Goal: Task Accomplishment & Management: Use online tool/utility

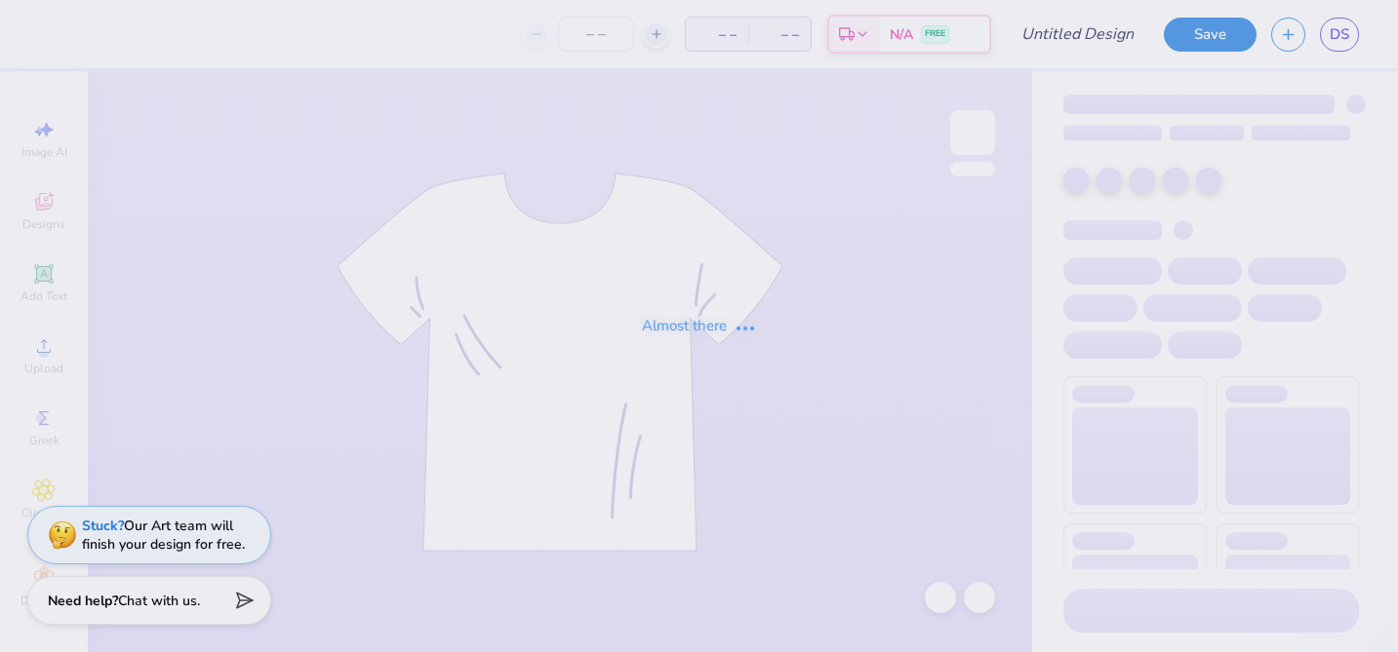
type input "Shell Tank"
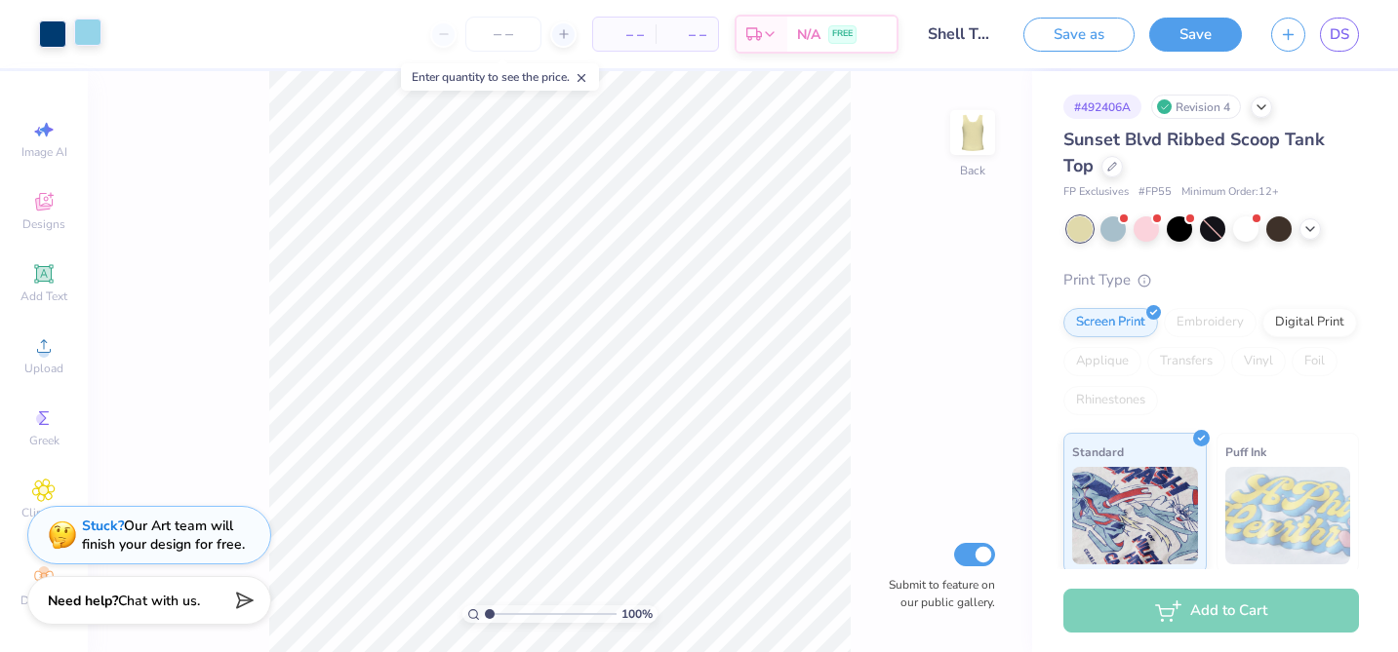
click at [86, 34] on div at bounding box center [87, 32] width 27 height 27
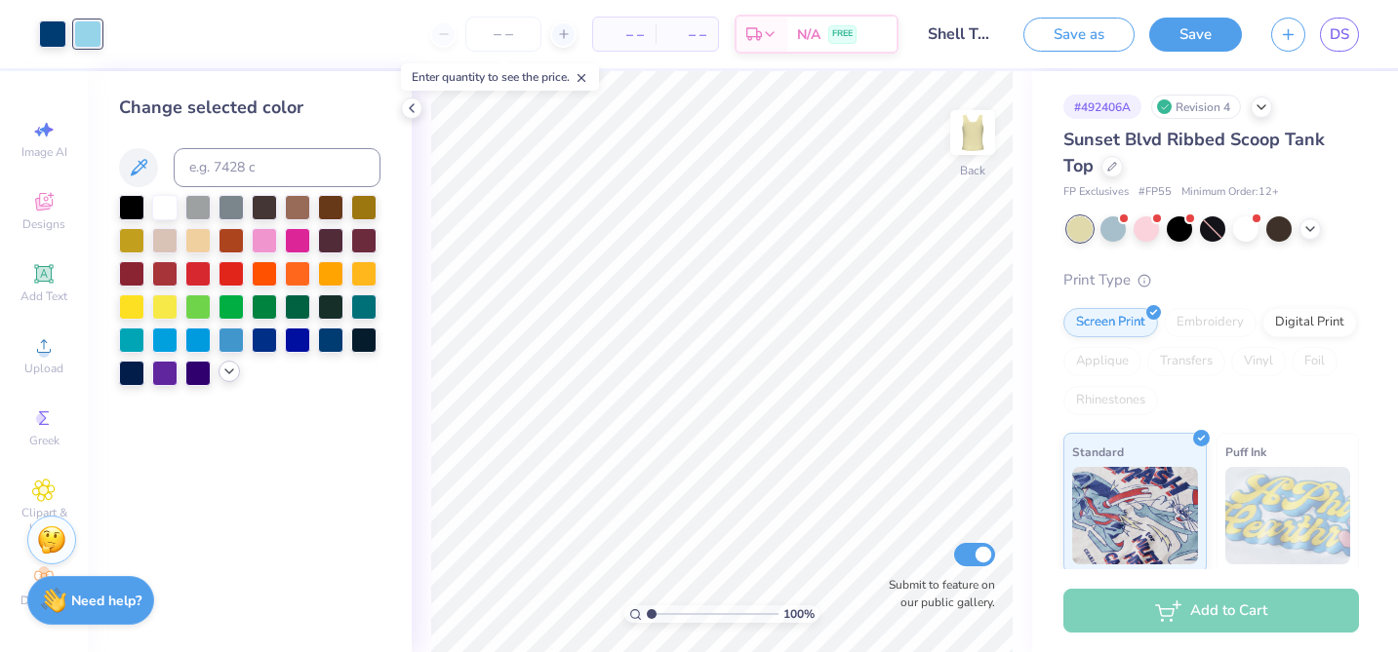
click at [228, 379] on div at bounding box center [228, 371] width 21 height 21
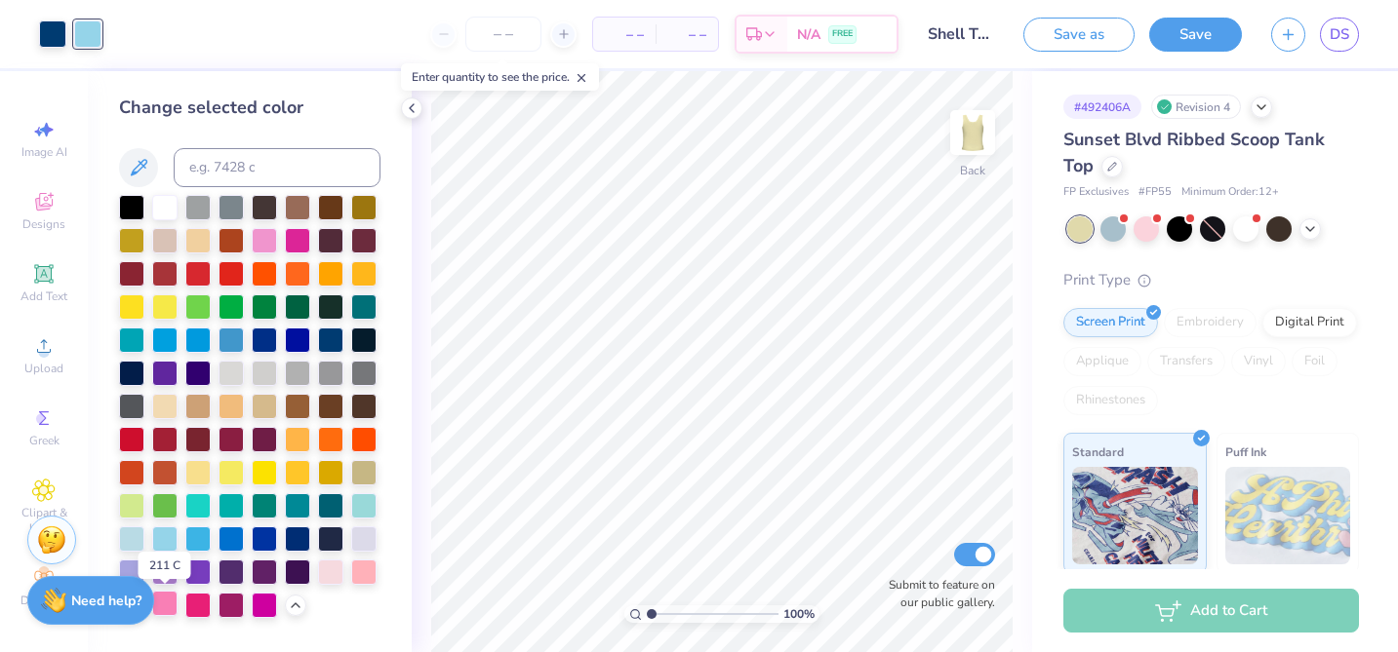
click at [164, 599] on div at bounding box center [164, 603] width 25 height 25
click at [235, 386] on div at bounding box center [249, 406] width 261 height 423
click at [235, 384] on div at bounding box center [230, 371] width 25 height 25
click at [165, 350] on div at bounding box center [164, 338] width 25 height 25
click at [126, 346] on div at bounding box center [131, 338] width 25 height 25
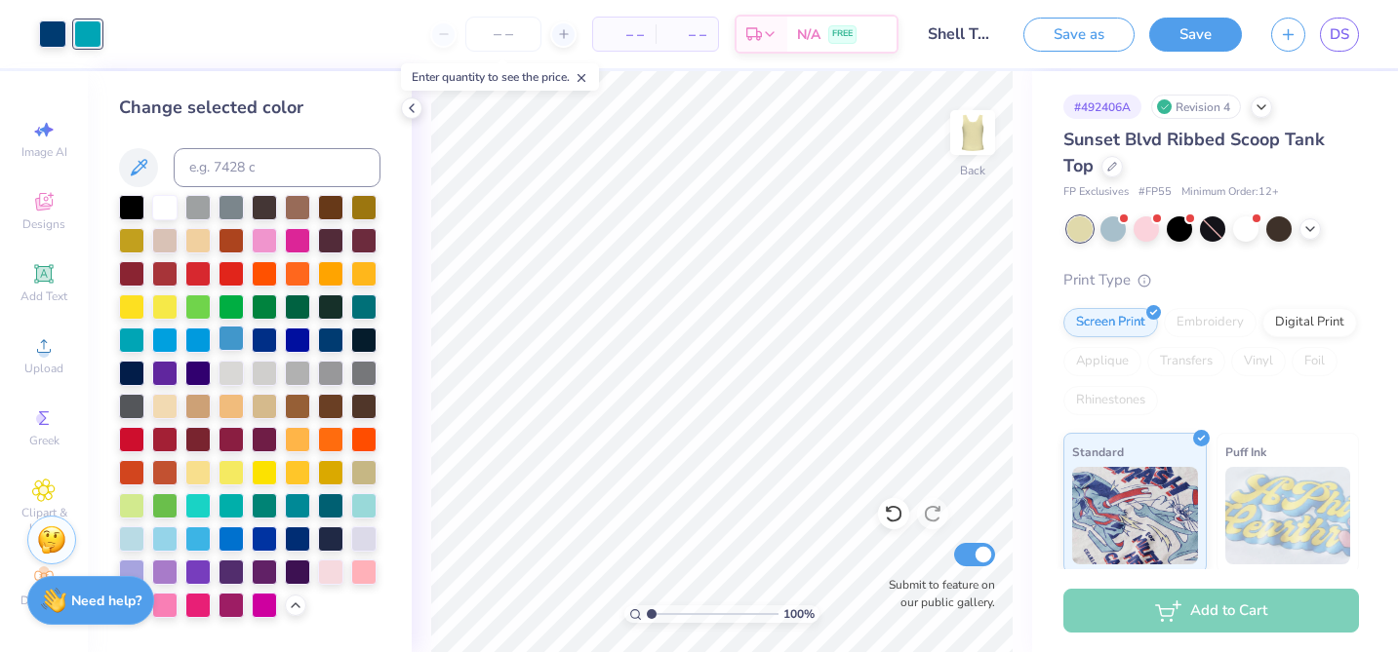
click at [225, 346] on div at bounding box center [230, 338] width 25 height 25
click at [254, 343] on div at bounding box center [264, 338] width 25 height 25
click at [229, 340] on div at bounding box center [230, 338] width 25 height 25
click at [266, 339] on div at bounding box center [264, 338] width 25 height 25
click at [330, 340] on div at bounding box center [330, 338] width 25 height 25
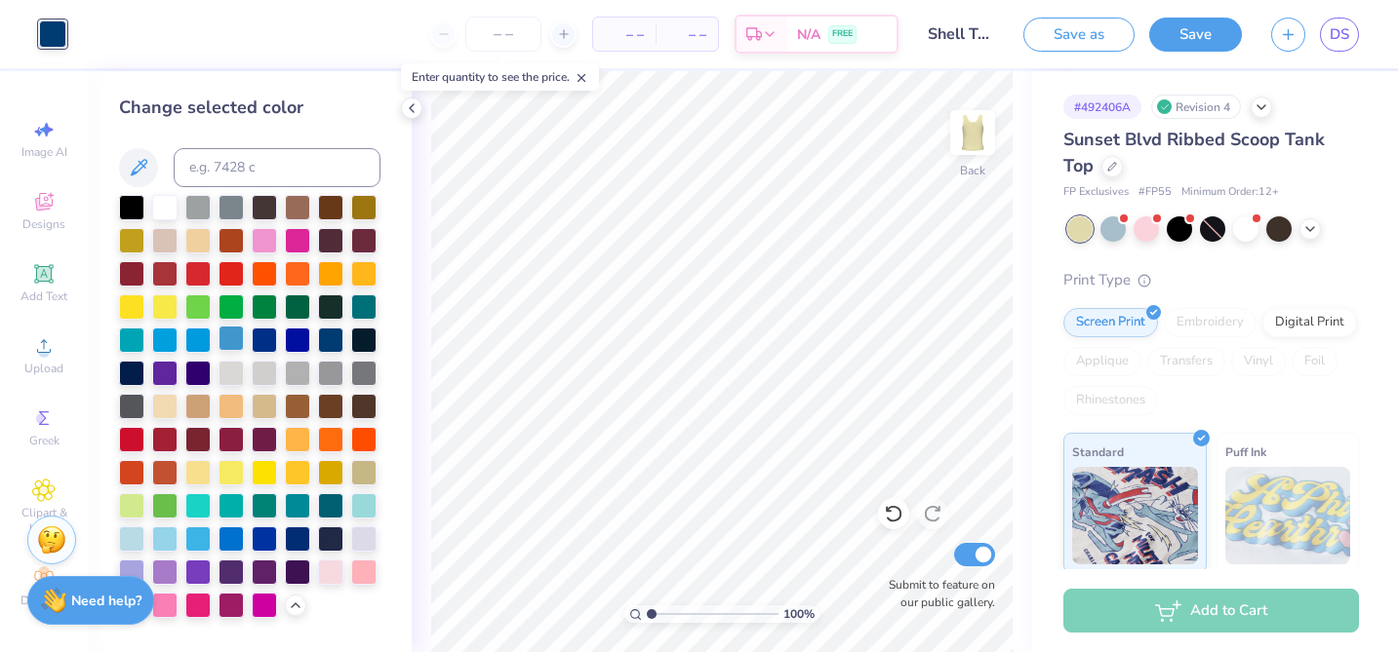
click at [243, 346] on div at bounding box center [230, 338] width 25 height 25
click at [265, 347] on div at bounding box center [264, 338] width 25 height 25
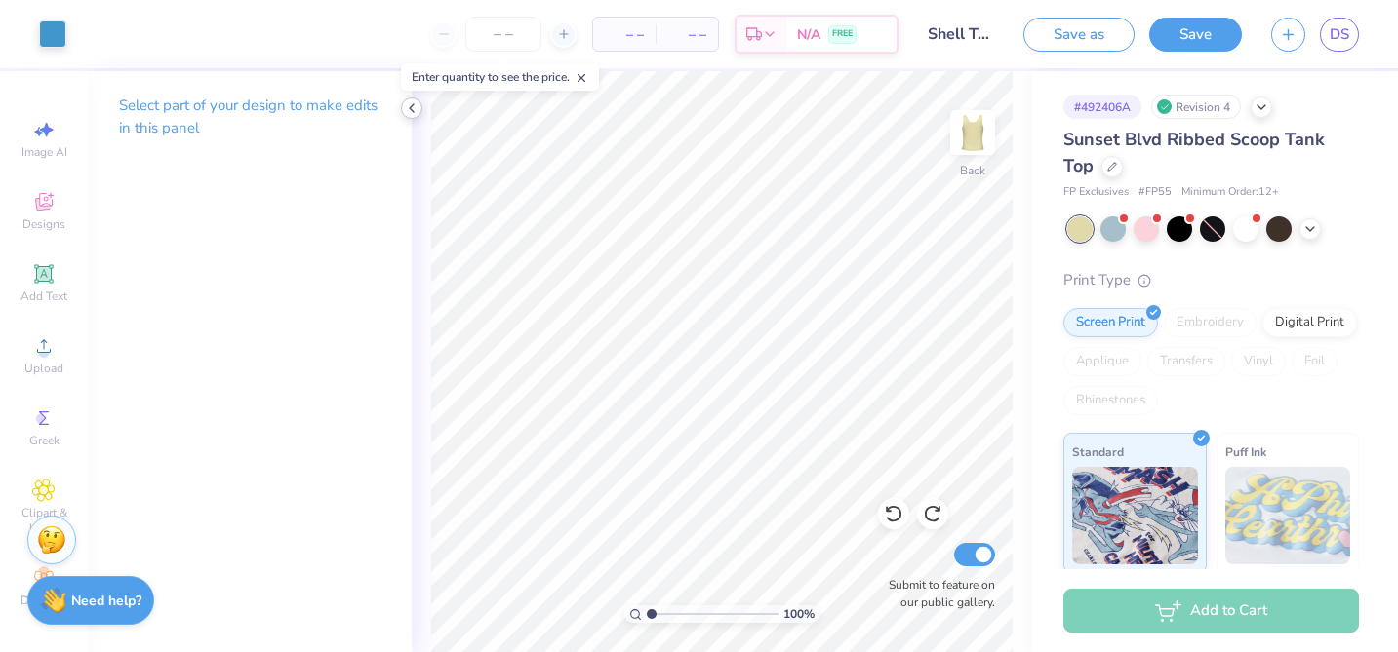
click at [413, 109] on icon at bounding box center [412, 108] width 16 height 16
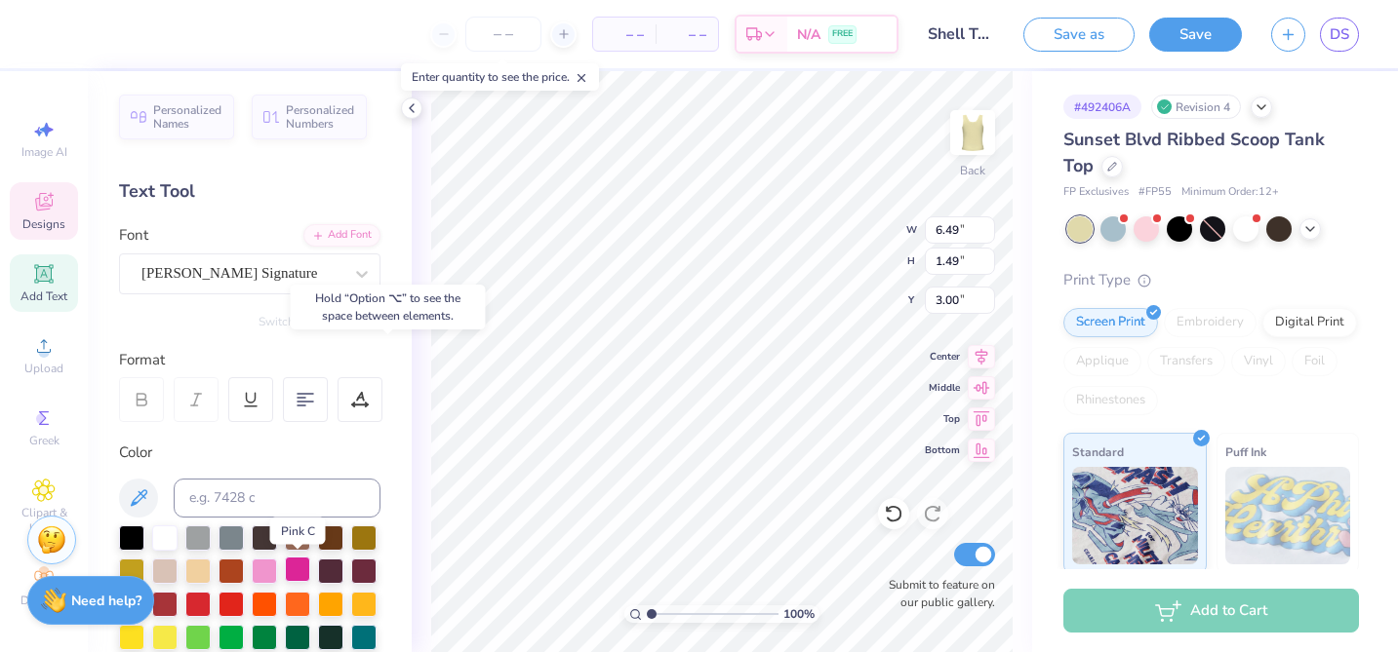
click at [297, 575] on div at bounding box center [297, 569] width 25 height 25
type input "1.88"
type input "1.82"
type input "1.47"
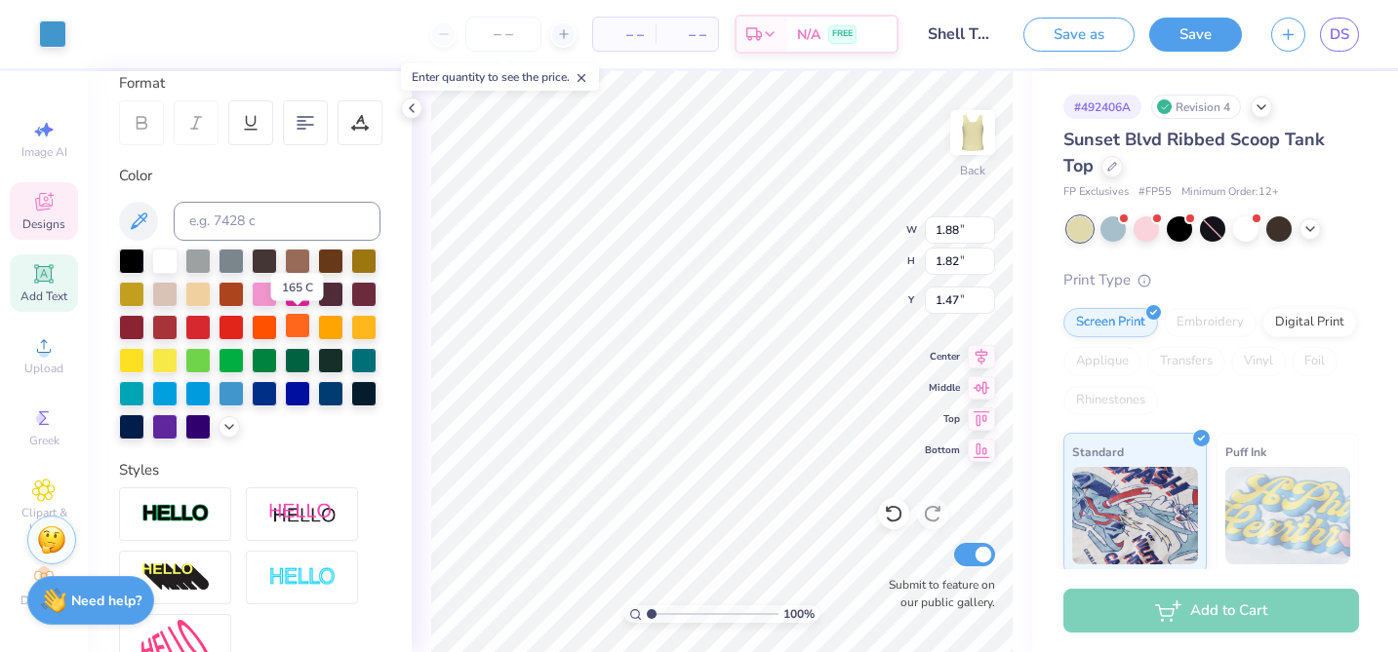
scroll to position [371, 0]
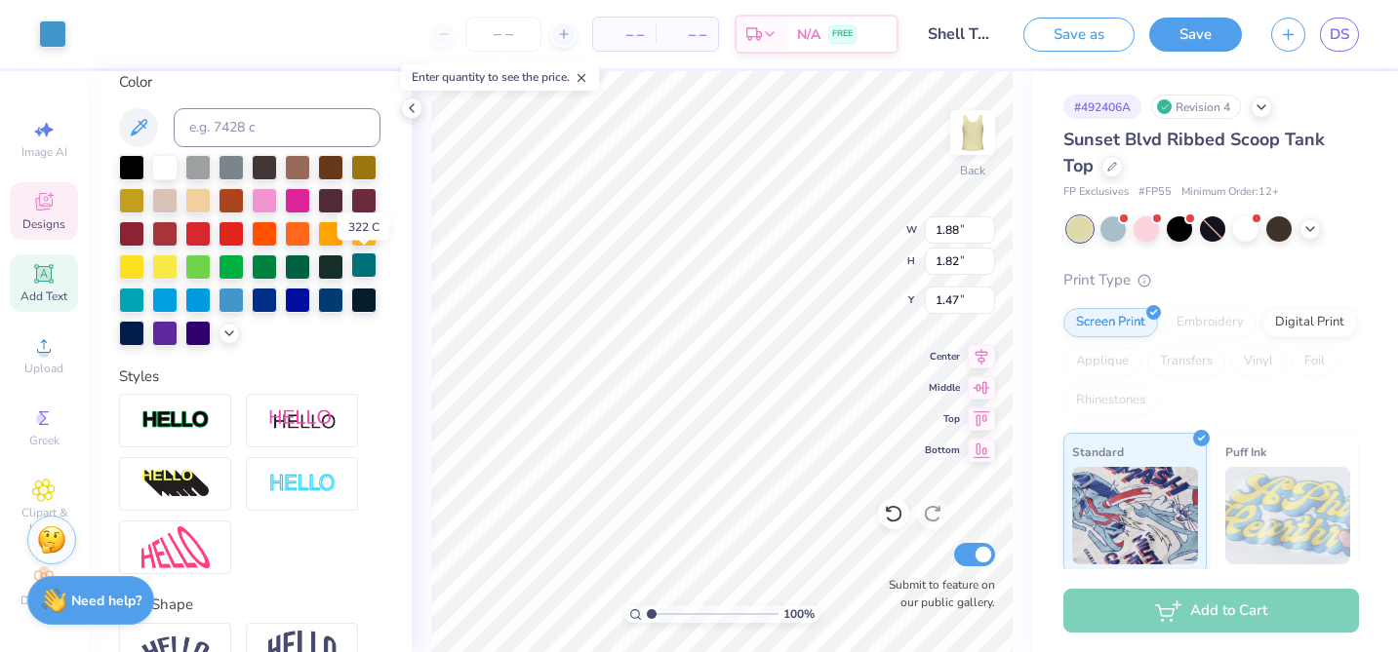
click at [357, 266] on div at bounding box center [363, 265] width 25 height 25
click at [361, 268] on div at bounding box center [363, 265] width 25 height 25
click at [361, 266] on div at bounding box center [363, 265] width 25 height 25
click at [53, 39] on div at bounding box center [52, 32] width 27 height 27
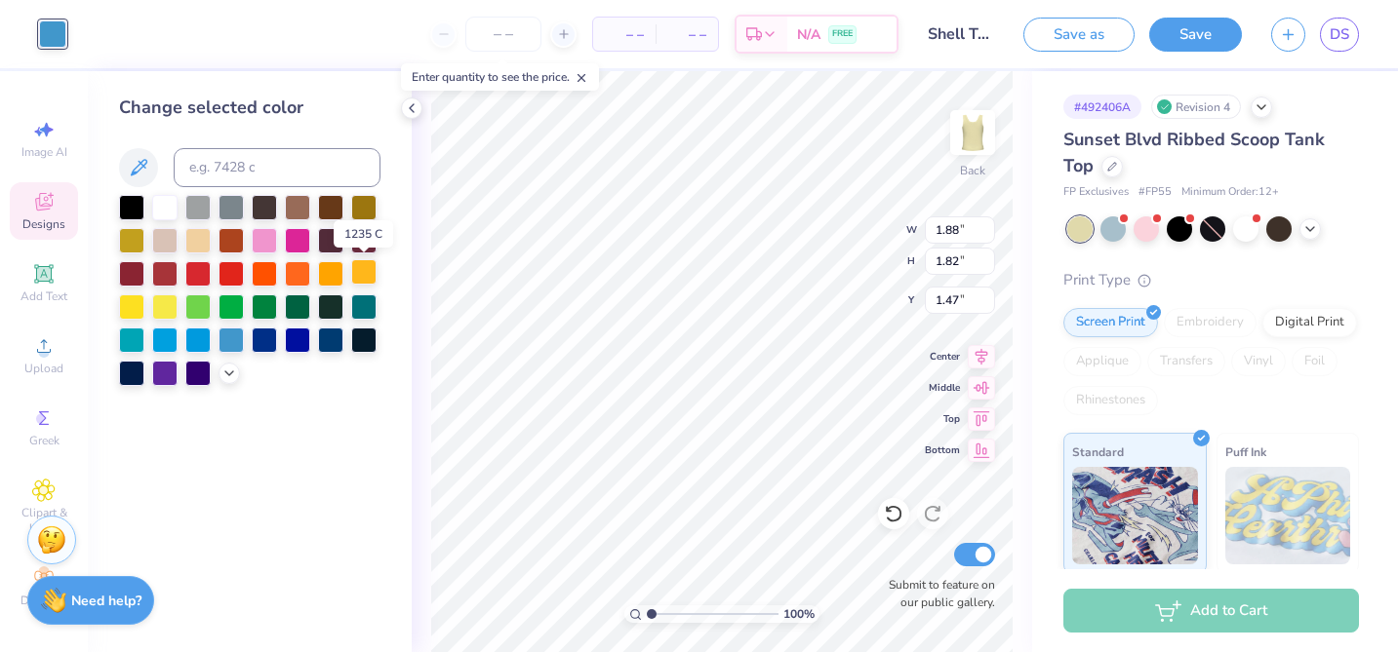
click at [358, 278] on div at bounding box center [363, 271] width 25 height 25
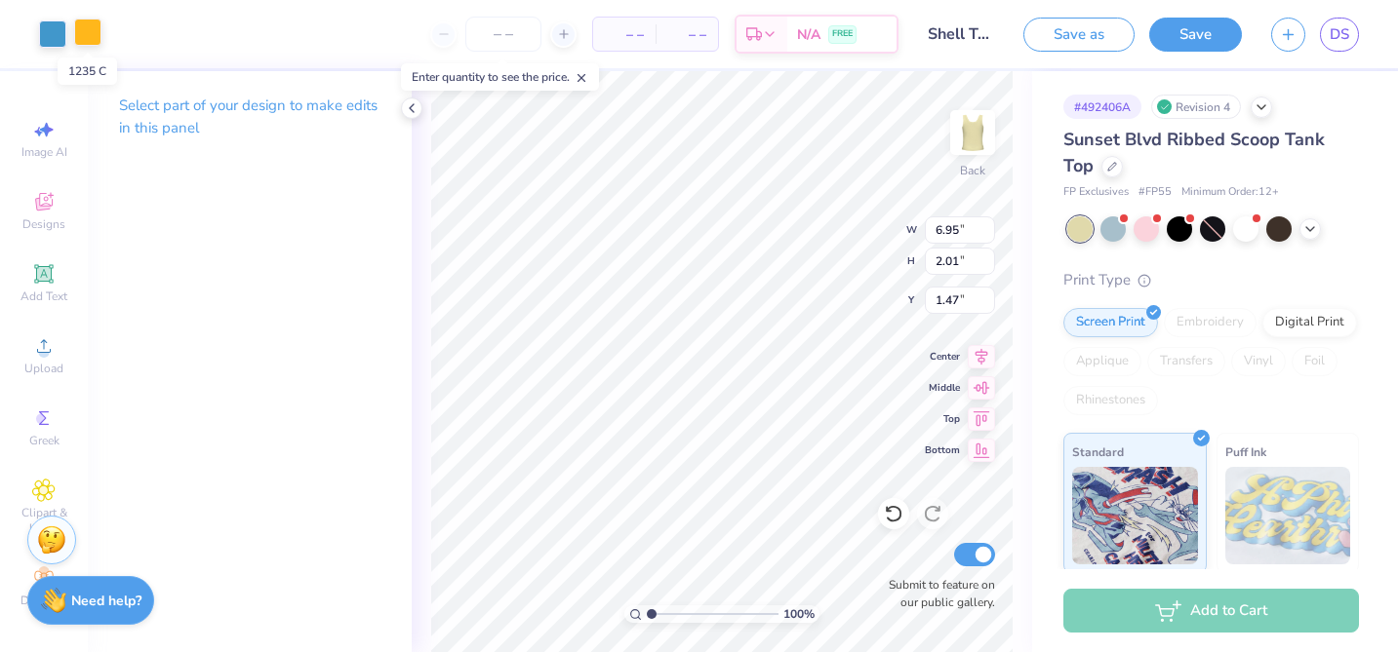
click at [87, 41] on div at bounding box center [87, 32] width 27 height 27
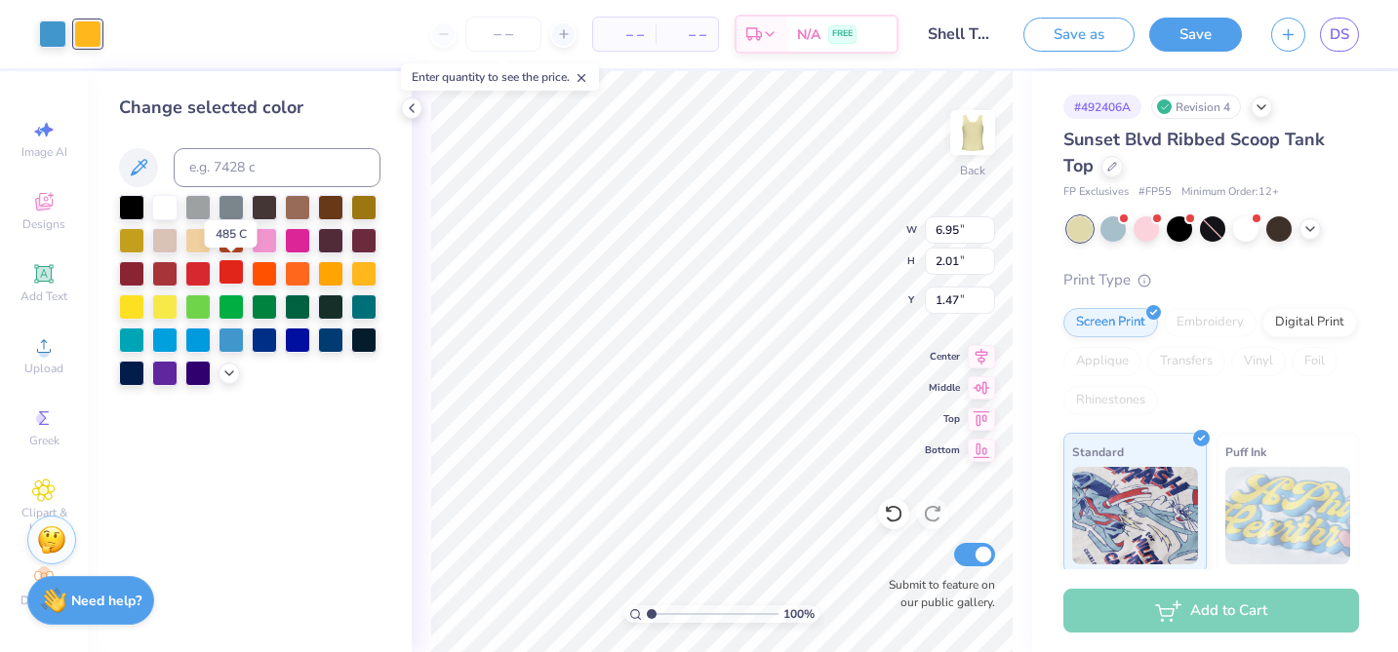
click at [230, 275] on div at bounding box center [230, 271] width 25 height 25
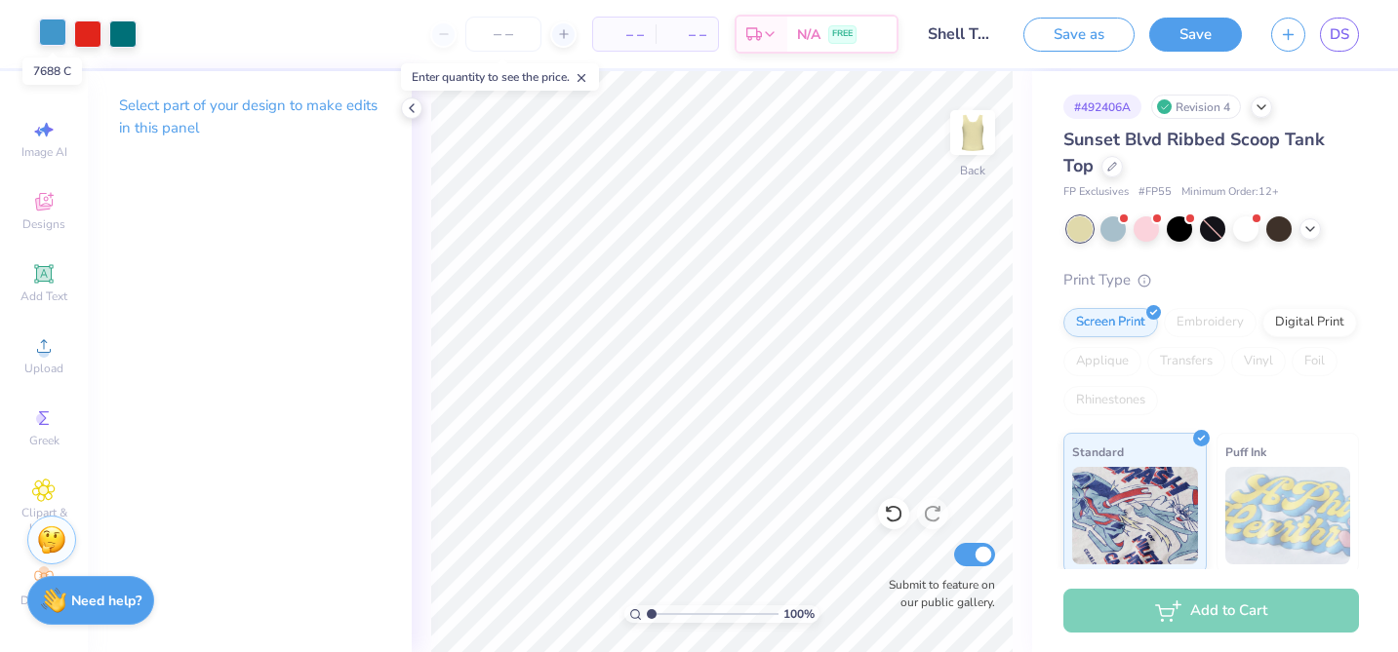
click at [58, 34] on div at bounding box center [52, 32] width 27 height 27
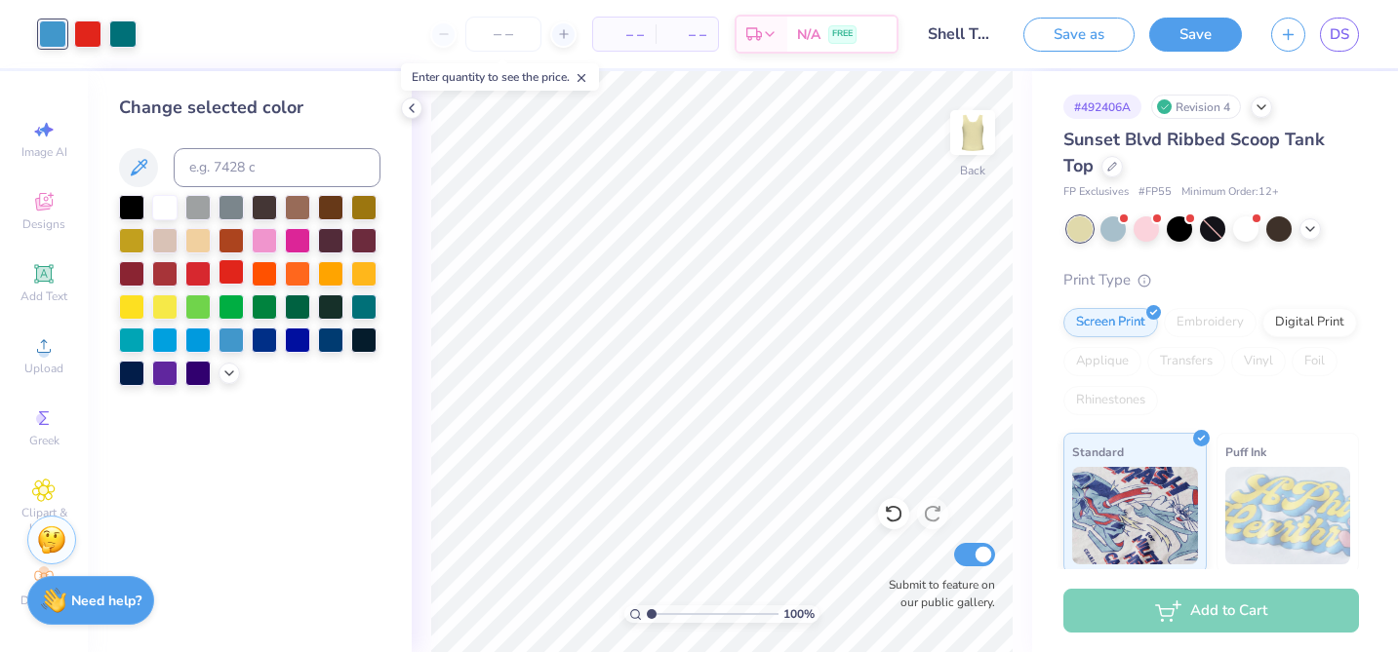
click at [227, 271] on div at bounding box center [230, 271] width 25 height 25
click at [263, 241] on div at bounding box center [264, 238] width 25 height 25
click at [303, 348] on div at bounding box center [297, 338] width 25 height 25
click at [82, 25] on div at bounding box center [87, 32] width 27 height 27
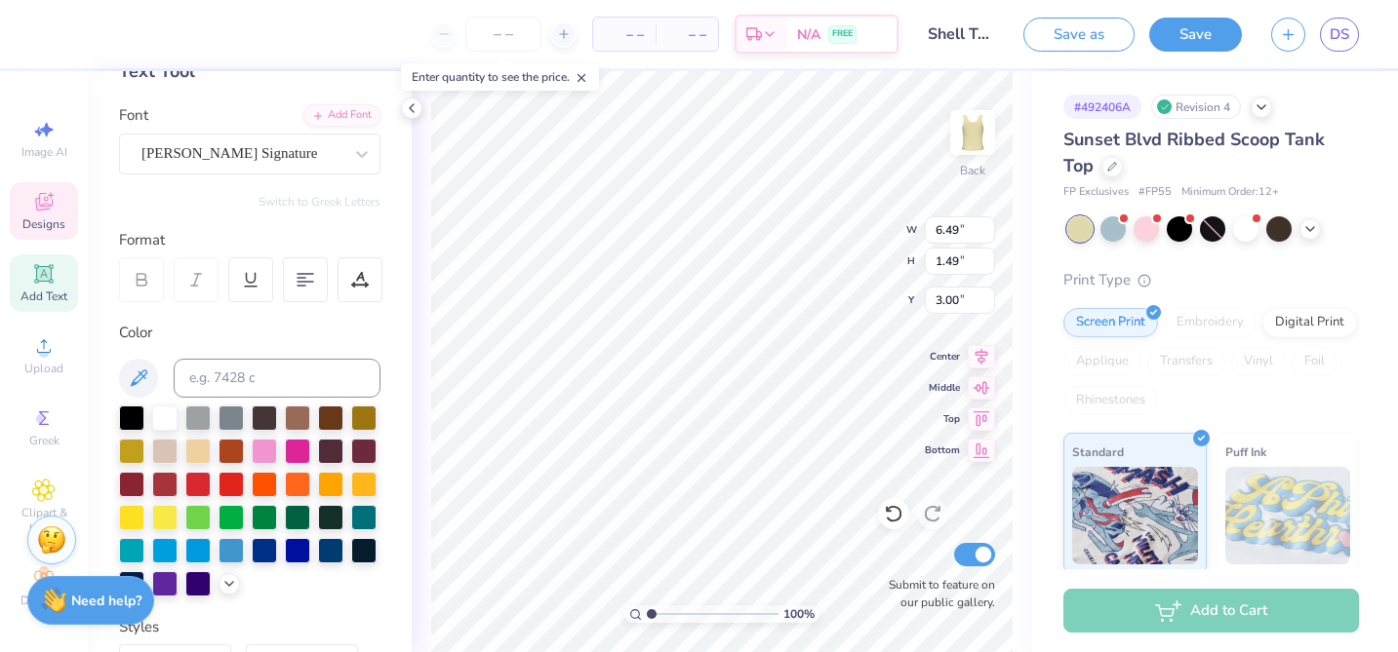
scroll to position [122, 0]
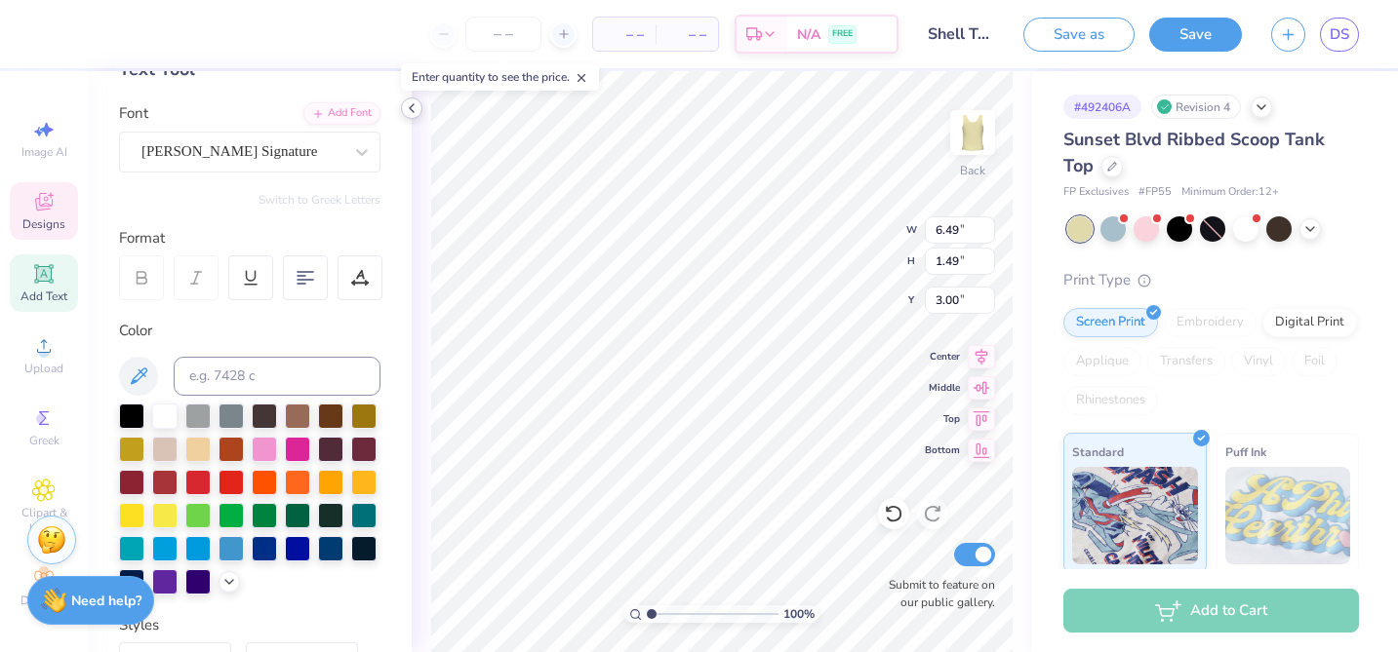
click at [409, 116] on div at bounding box center [411, 108] width 21 height 21
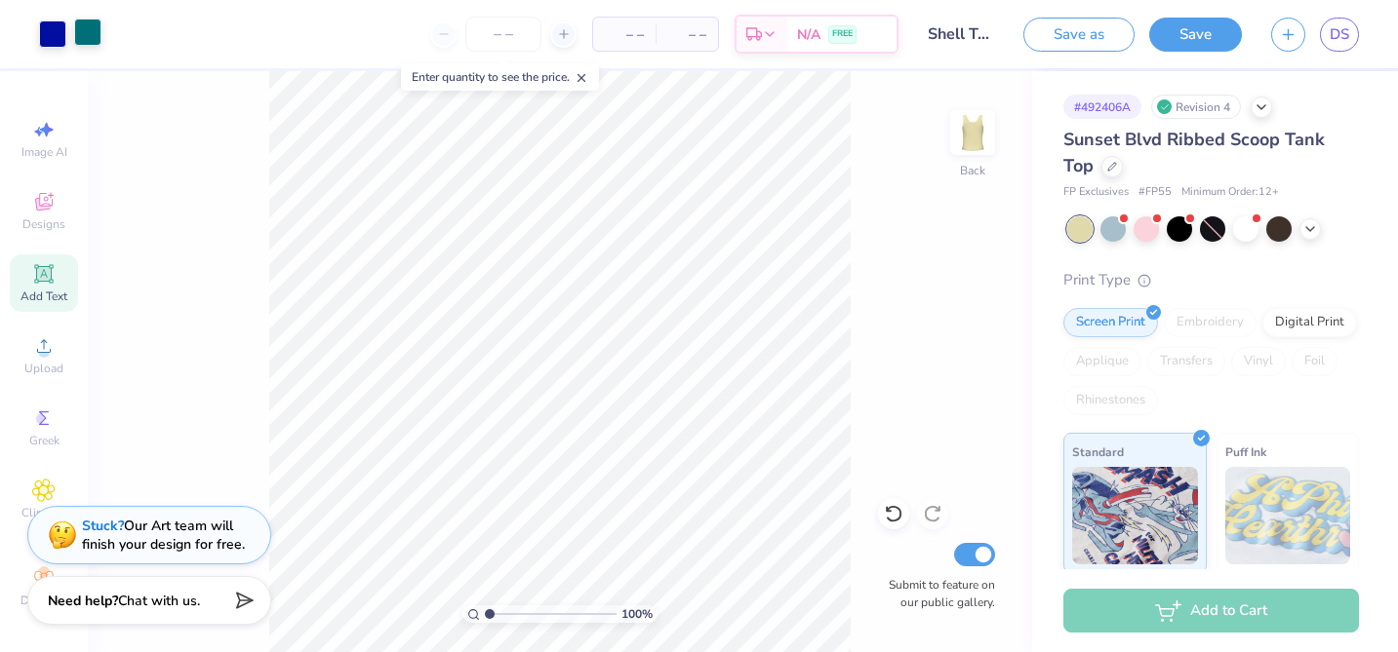
click at [86, 48] on div "Art colors" at bounding box center [50, 34] width 101 height 68
click at [86, 34] on div at bounding box center [87, 32] width 27 height 27
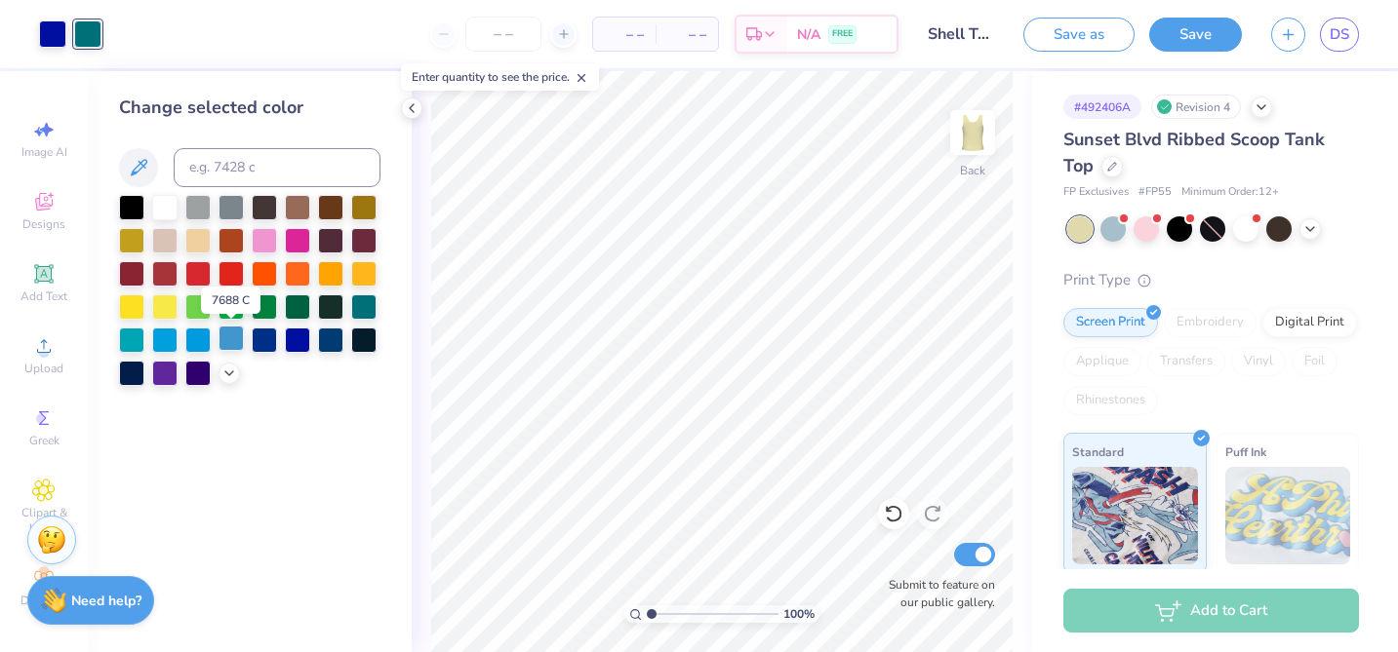
click at [237, 340] on div at bounding box center [230, 338] width 25 height 25
